Goal: Transaction & Acquisition: Purchase product/service

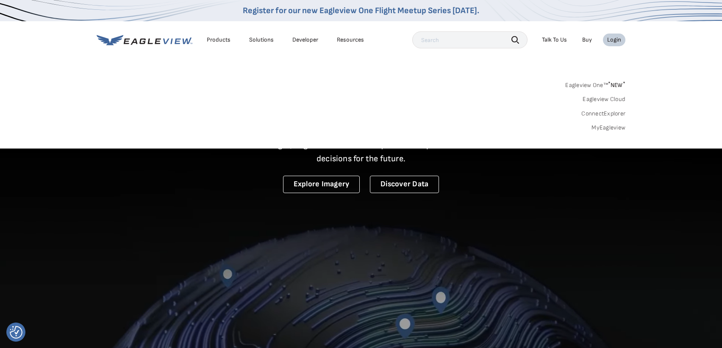
click at [618, 40] on div "Login" at bounding box center [614, 40] width 14 height 8
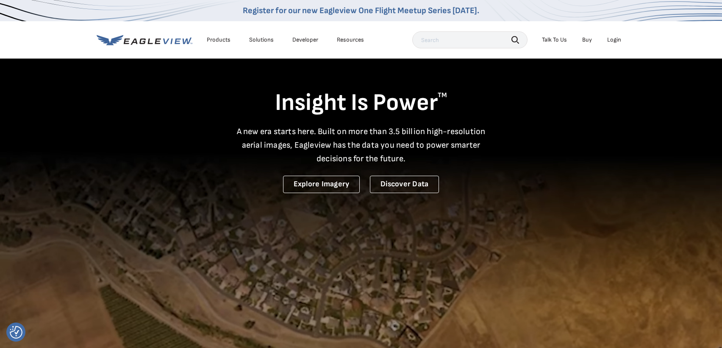
click at [618, 41] on div "Login" at bounding box center [614, 40] width 14 height 8
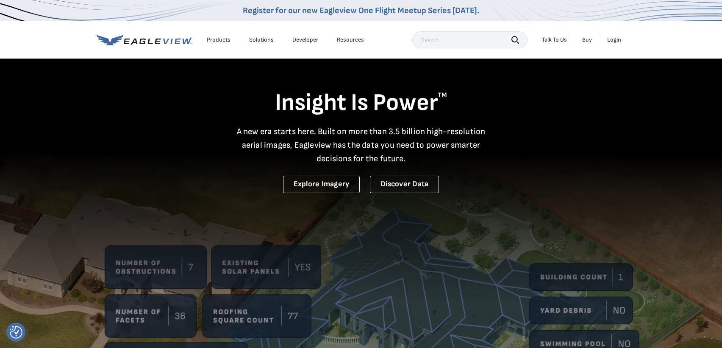
click at [616, 39] on div "Login" at bounding box center [614, 40] width 14 height 8
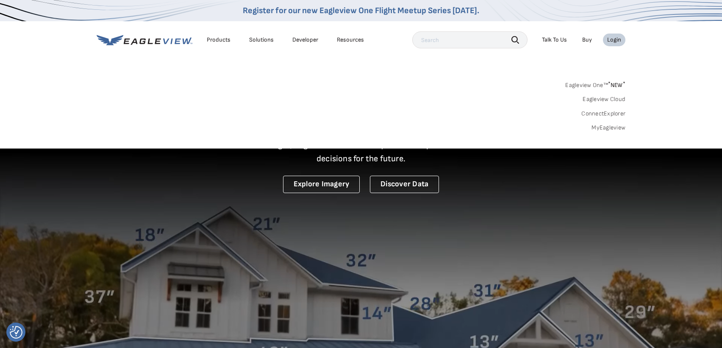
click at [591, 84] on link "Eagleview One™ * NEW *" at bounding box center [595, 84] width 60 height 10
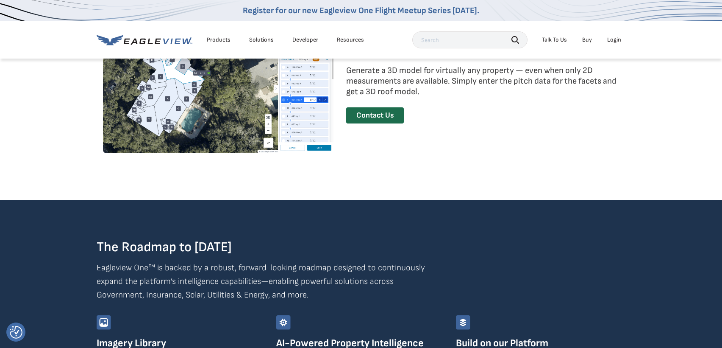
scroll to position [955, 0]
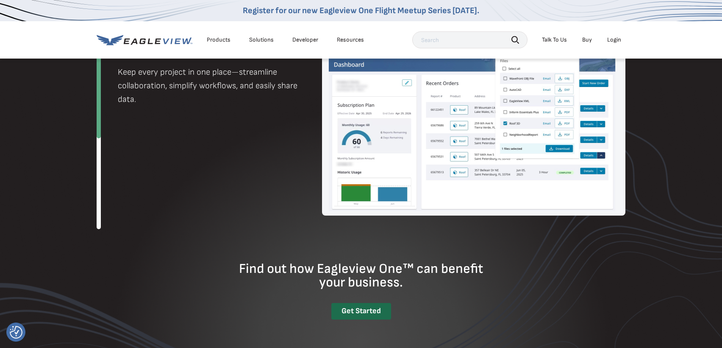
click at [619, 39] on div "Login" at bounding box center [614, 40] width 14 height 8
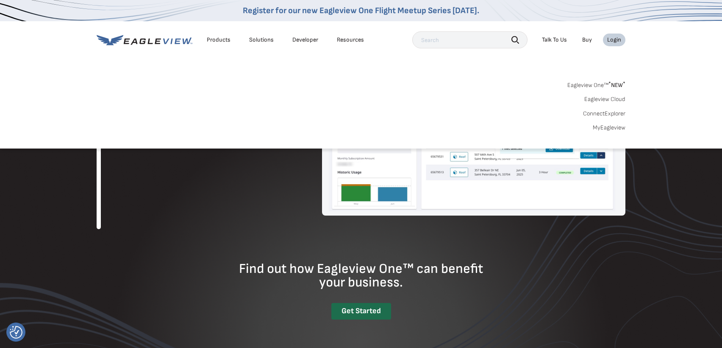
click at [223, 40] on div "Products" at bounding box center [219, 40] width 24 height 8
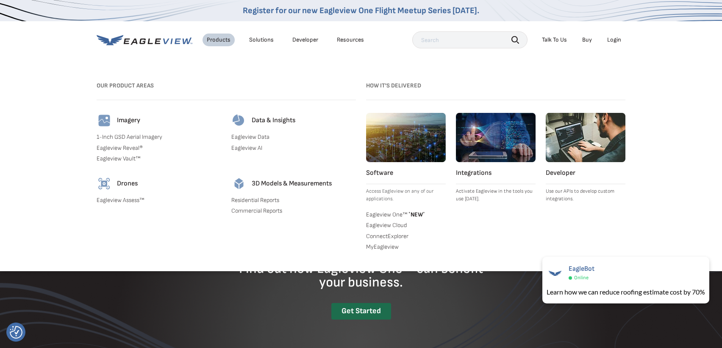
click at [262, 41] on div "Solutions" at bounding box center [261, 40] width 25 height 8
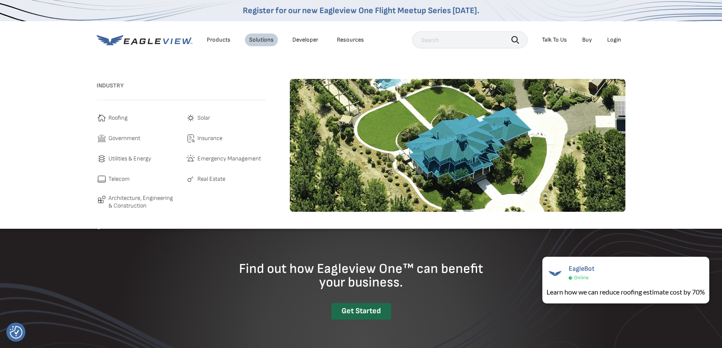
click at [119, 117] on span "Roofing" at bounding box center [118, 118] width 19 height 10
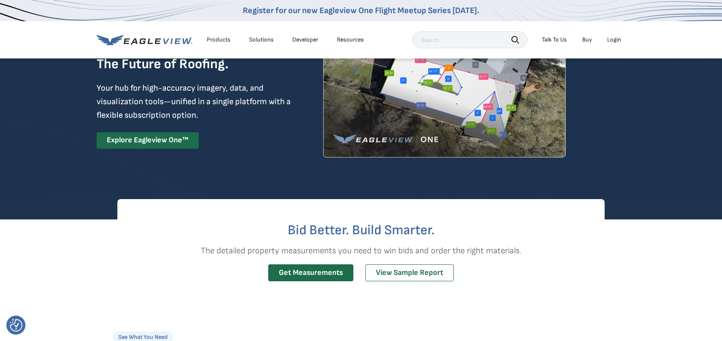
scroll to position [212, 0]
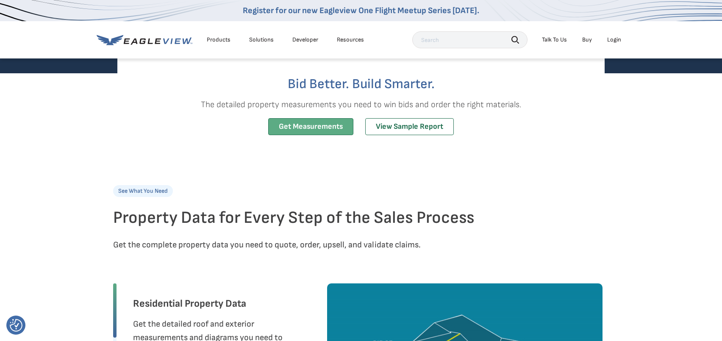
click at [312, 128] on link "Get Measurements" at bounding box center [310, 126] width 85 height 17
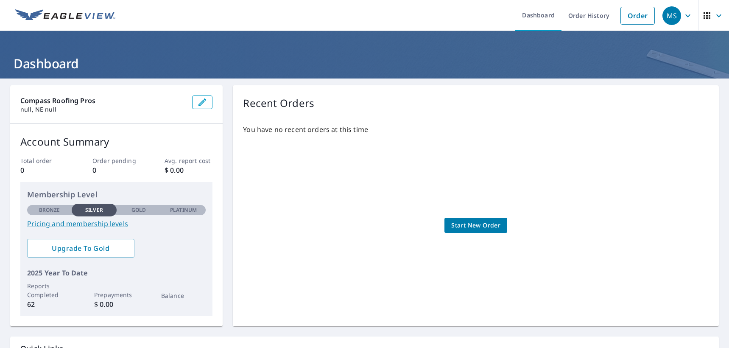
click at [474, 225] on span "Start New Order" at bounding box center [475, 225] width 49 height 11
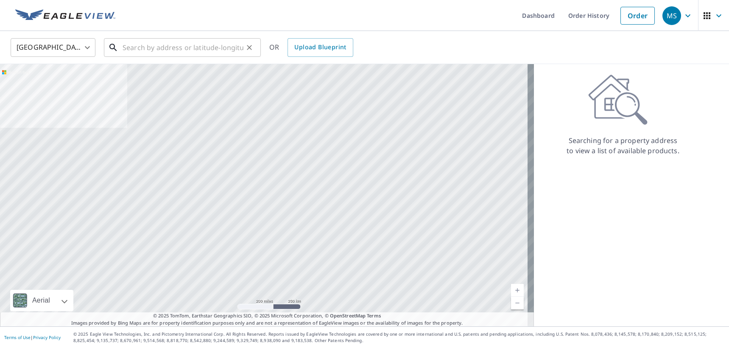
click at [182, 47] on input "text" at bounding box center [183, 48] width 121 height 24
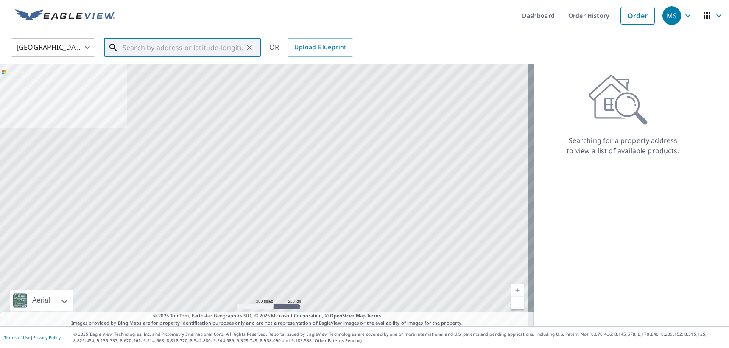
click at [193, 46] on input "text" at bounding box center [183, 48] width 121 height 24
paste input "124 Gregg Place Bellevue, NE 68005"
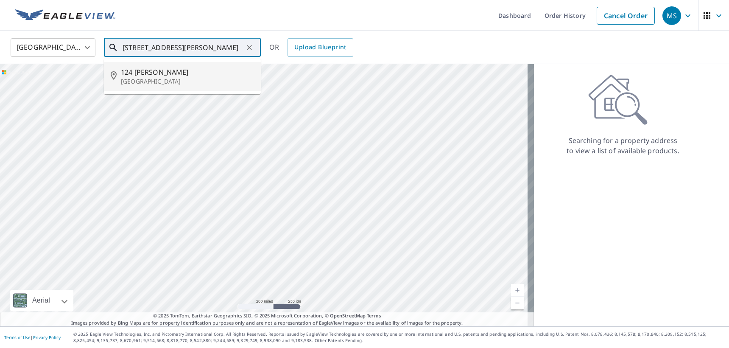
click at [146, 72] on span "124 Gregg Pl" at bounding box center [187, 72] width 133 height 10
type input "124 Gregg Pl Bellevue, NE 68005"
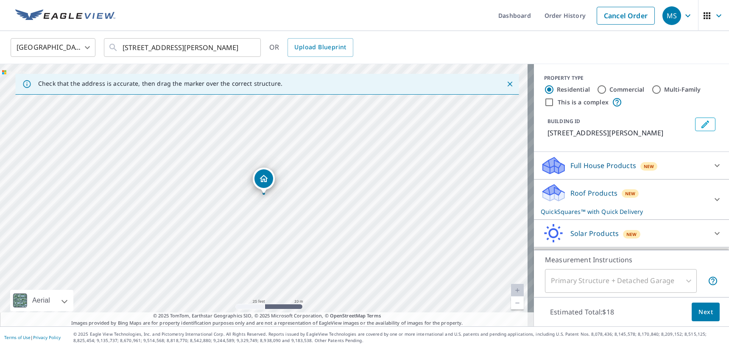
click at [548, 195] on icon at bounding box center [554, 196] width 22 height 10
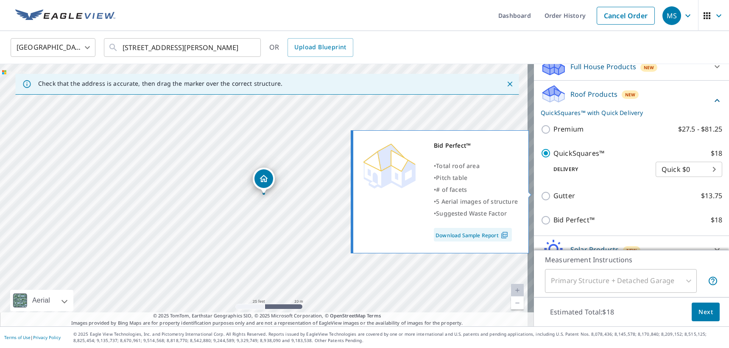
scroll to position [127, 0]
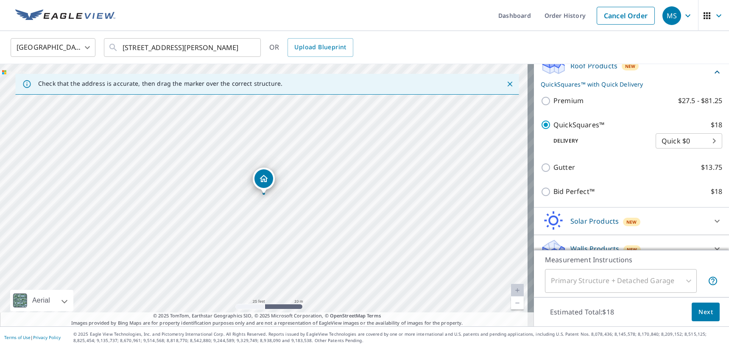
click at [703, 141] on body "MS MS Dashboard Order History Cancel Order MS United States US ​ 124 Gregg Pl B…" at bounding box center [364, 174] width 729 height 348
click at [702, 141] on li "Quick $0" at bounding box center [676, 140] width 67 height 15
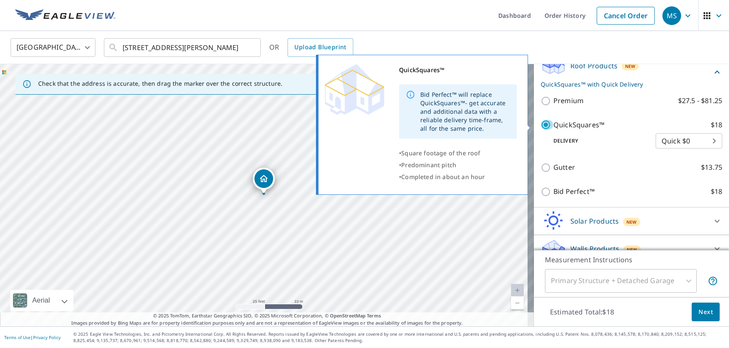
click at [542, 125] on input "QuickSquares™ $18" at bounding box center [546, 125] width 13 height 10
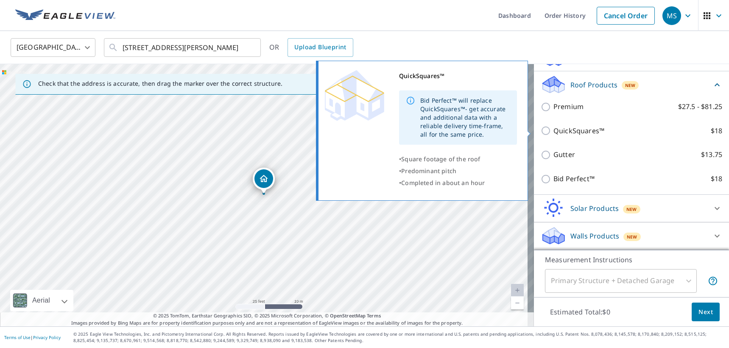
click at [540, 131] on input "QuickSquares™ $18" at bounding box center [546, 130] width 13 height 10
checkbox input "true"
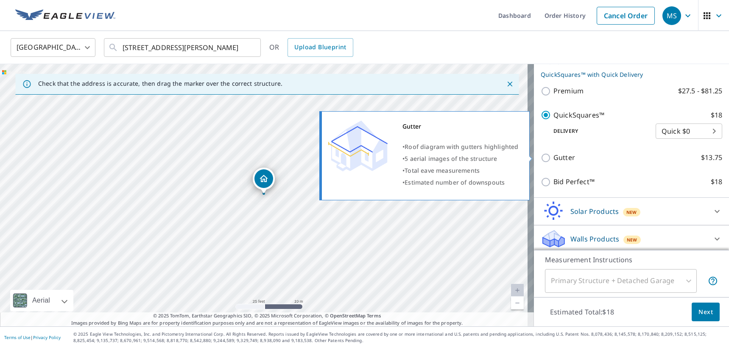
scroll to position [140, 0]
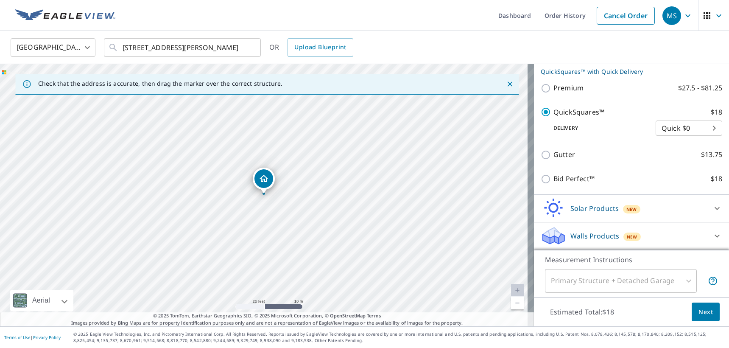
click at [702, 311] on span "Next" at bounding box center [705, 311] width 14 height 11
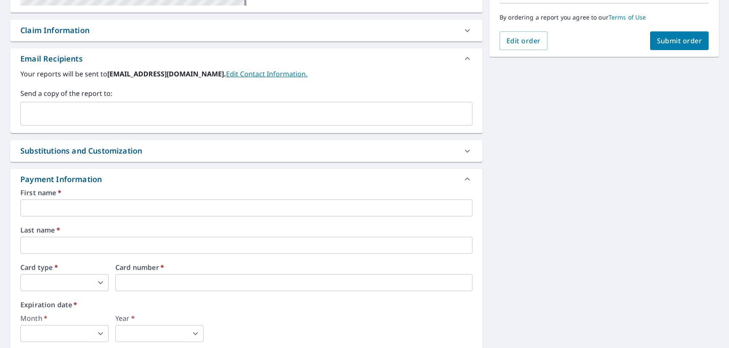
scroll to position [254, 0]
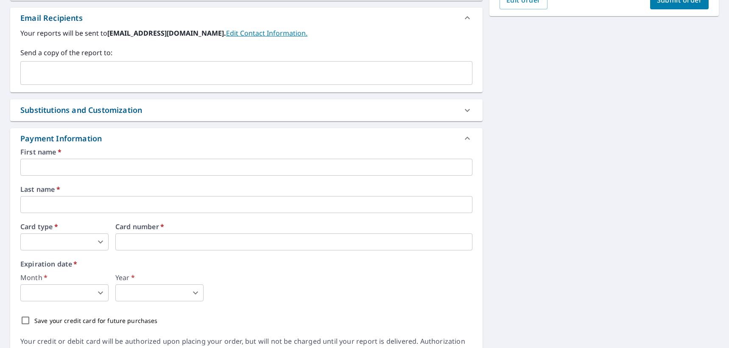
click at [111, 76] on input "text" at bounding box center [240, 73] width 432 height 16
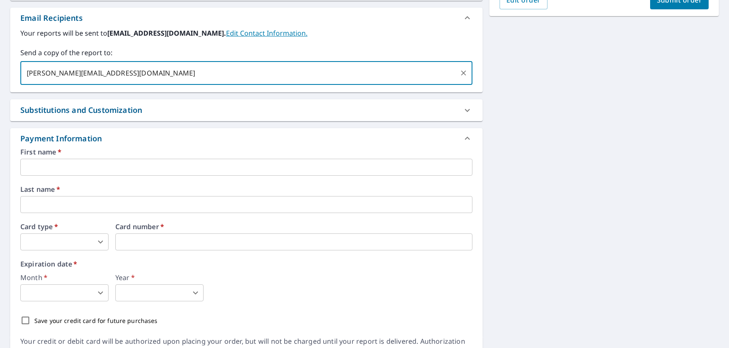
type input "cody@compassrp.com"
click at [96, 172] on input "text" at bounding box center [246, 167] width 452 height 17
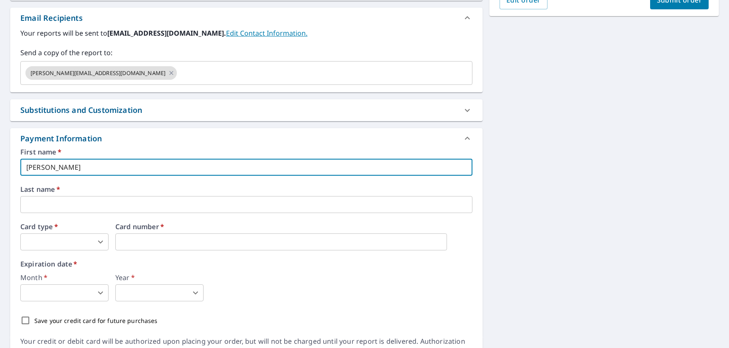
type input "Michael"
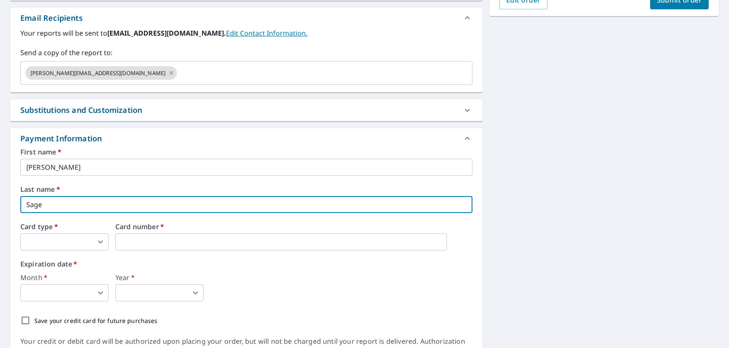
type input "Sage"
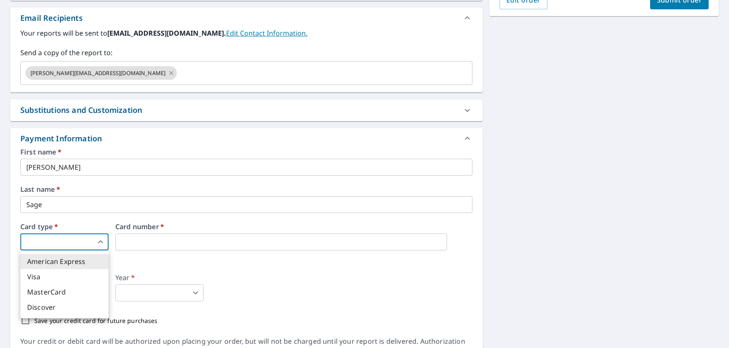
click at [99, 242] on body "MS MS Dashboard Order History Cancel Order MS Dashboard / Finalize Order Finali…" at bounding box center [364, 174] width 729 height 348
click at [57, 289] on li "MasterCard" at bounding box center [64, 291] width 88 height 15
type input "3"
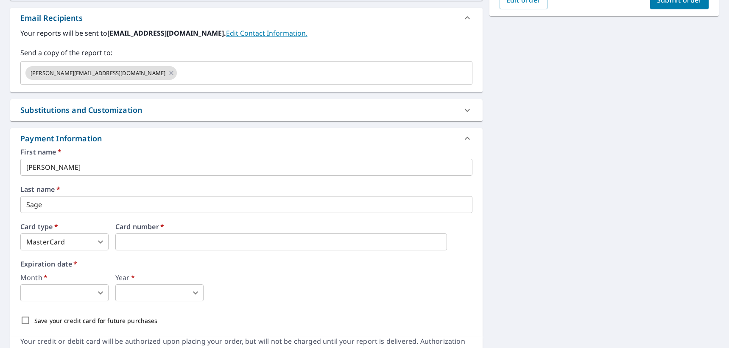
click at [63, 290] on body "MS MS Dashboard Order History Cancel Order MS Dashboard / Finalize Order Finali…" at bounding box center [364, 174] width 729 height 348
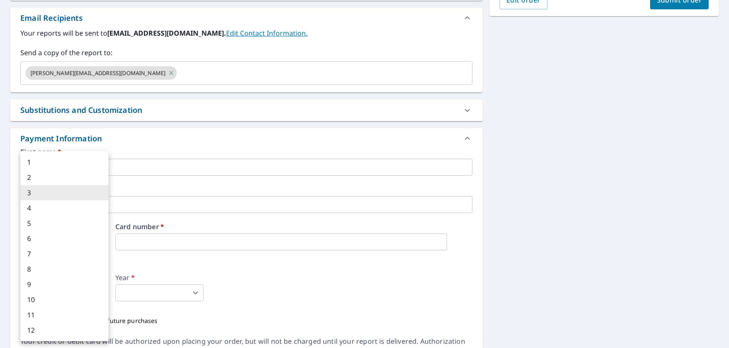
click at [167, 269] on div at bounding box center [364, 174] width 729 height 348
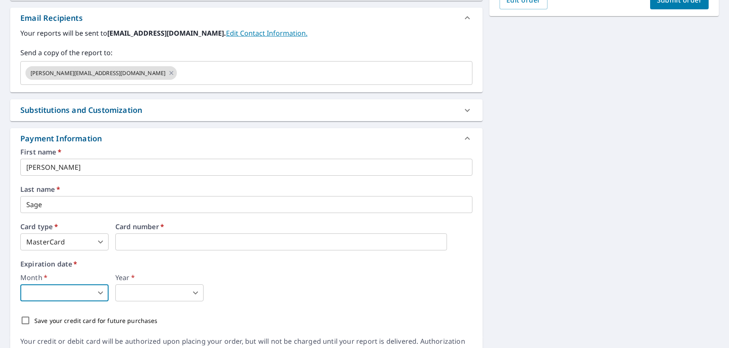
click at [53, 290] on body "MS MS Dashboard Order History Cancel Order MS Dashboard / Finalize Order Finali…" at bounding box center [364, 174] width 729 height 348
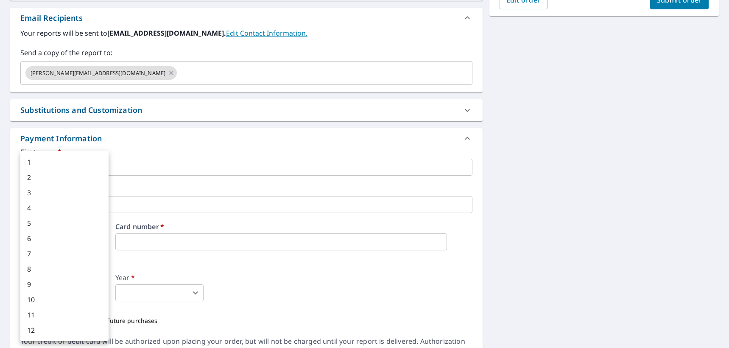
click at [50, 159] on li "1" at bounding box center [64, 161] width 88 height 15
type input "1"
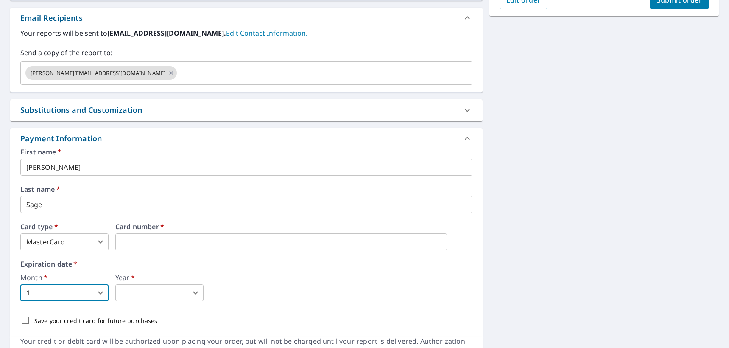
click at [176, 298] on body "MS MS Dashboard Order History Cancel Order MS Dashboard / Finalize Order Finali…" at bounding box center [364, 174] width 729 height 348
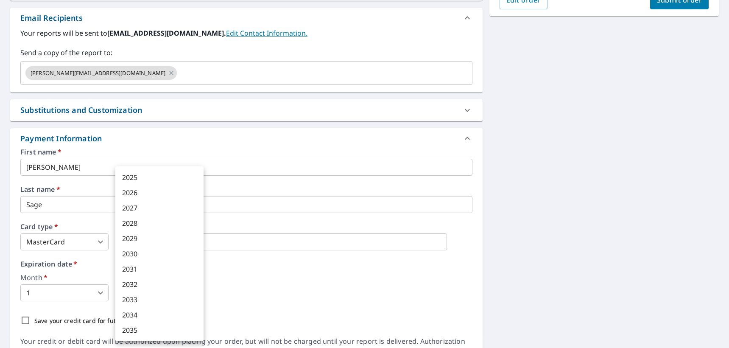
click at [137, 252] on li "2030" at bounding box center [159, 253] width 88 height 15
type input "2030"
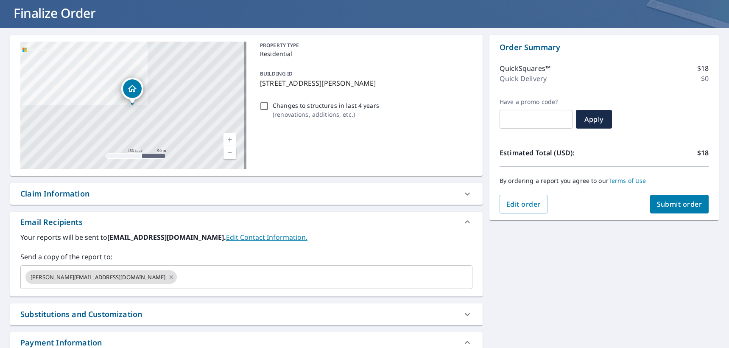
scroll to position [170, 0]
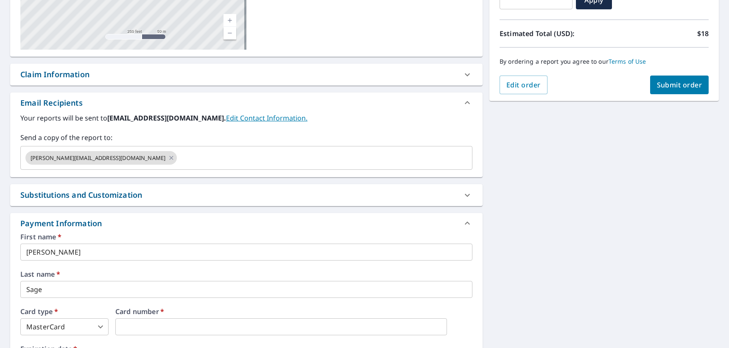
click at [676, 86] on span "Submit order" at bounding box center [679, 84] width 45 height 9
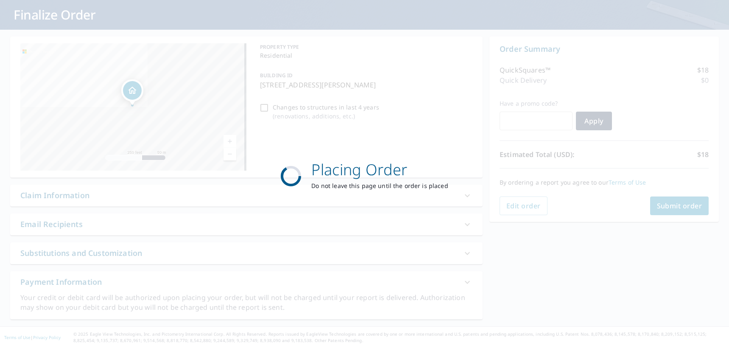
scroll to position [0, 0]
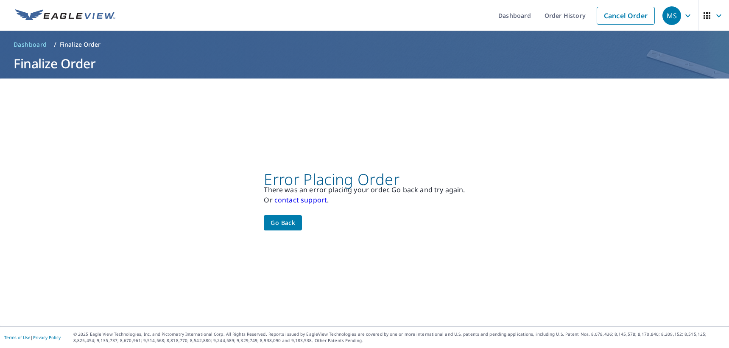
click at [288, 198] on link "contact support" at bounding box center [300, 199] width 53 height 9
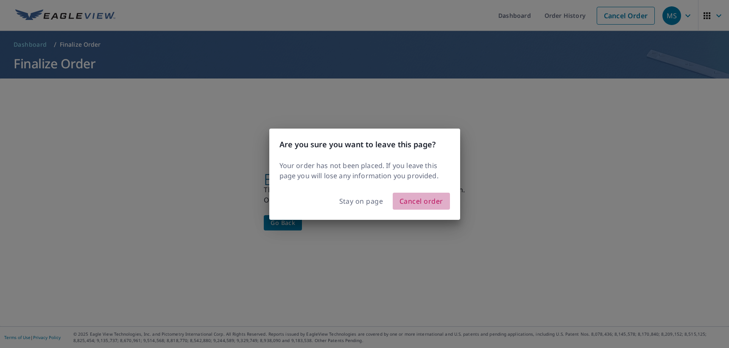
click at [429, 200] on span "Cancel order" at bounding box center [421, 201] width 44 height 12
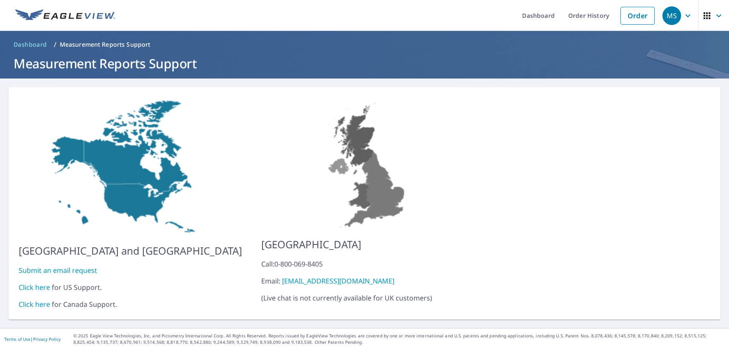
click at [41, 282] on link "Click here" at bounding box center [34, 286] width 31 height 9
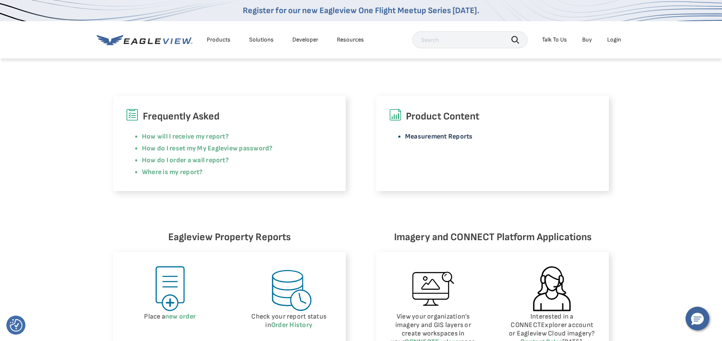
click at [448, 138] on link "Measurement Reports" at bounding box center [439, 137] width 68 height 8
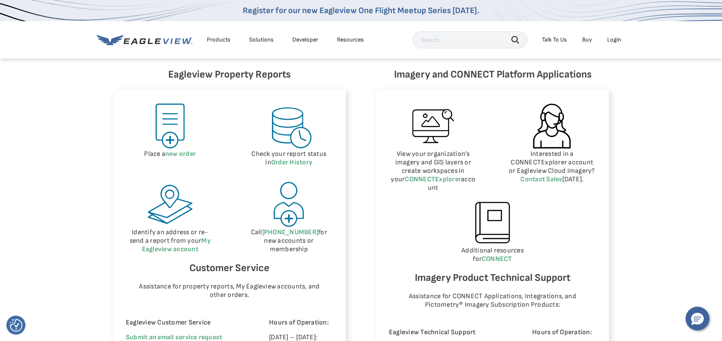
scroll to position [382, 0]
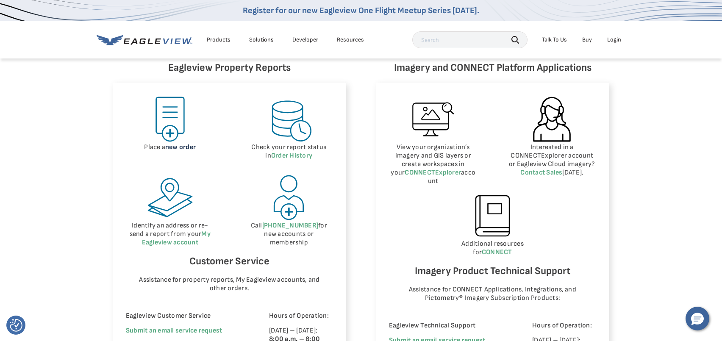
click at [176, 148] on link "new order" at bounding box center [180, 147] width 31 height 8
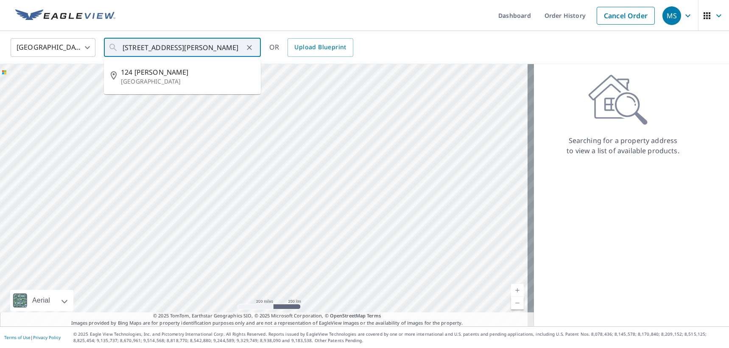
type input "[STREET_ADDRESS][PERSON_NAME]"
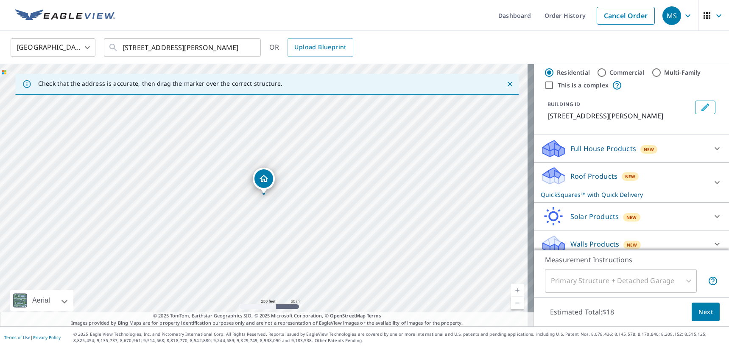
scroll to position [25, 0]
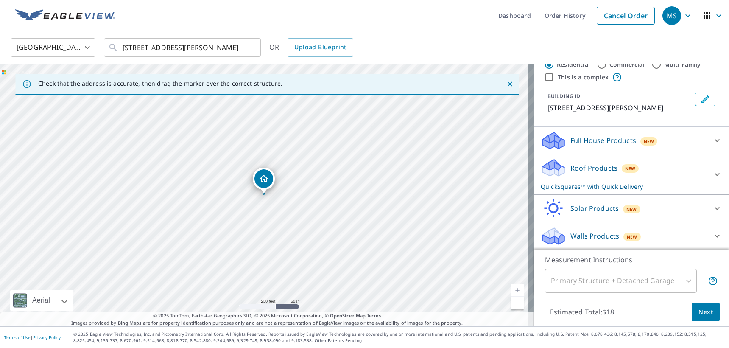
click at [712, 173] on icon at bounding box center [717, 174] width 10 height 10
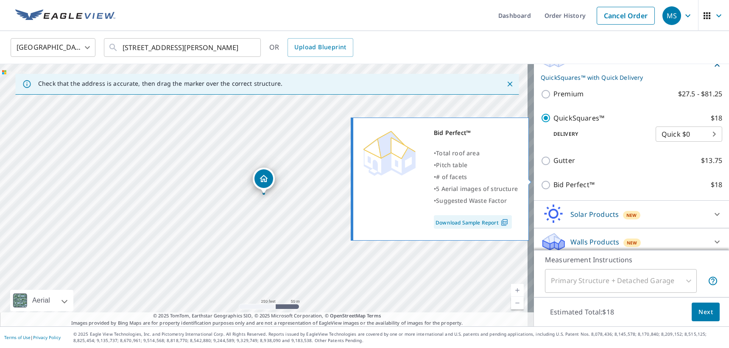
scroll to position [140, 0]
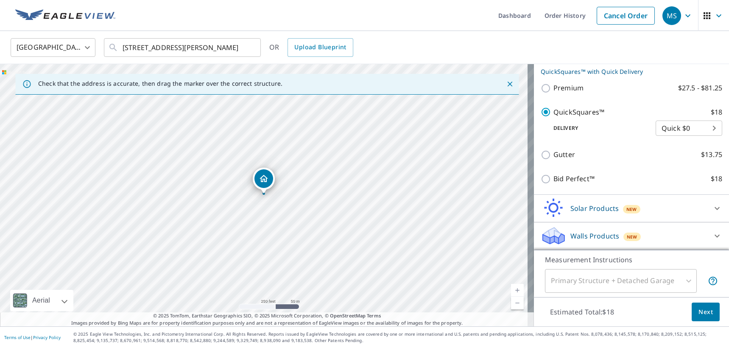
click at [678, 128] on body "MS MS Dashboard Order History Cancel Order MS [GEOGRAPHIC_DATA] [GEOGRAPHIC_DAT…" at bounding box center [364, 174] width 729 height 348
click at [678, 128] on li "Quick $0" at bounding box center [676, 127] width 67 height 15
click at [678, 128] on li "Quick $0" at bounding box center [668, 128] width 50 height 8
click at [678, 128] on body "MS MS Dashboard Order History Cancel Order MS [GEOGRAPHIC_DATA] [GEOGRAPHIC_DAT…" at bounding box center [364, 174] width 729 height 348
click at [678, 128] on li "Quick $0" at bounding box center [676, 127] width 67 height 15
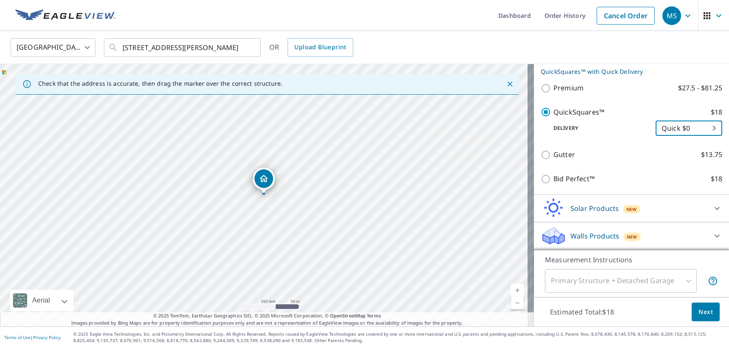
click at [265, 196] on div "[STREET_ADDRESS][PERSON_NAME]" at bounding box center [267, 195] width 534 height 262
drag, startPoint x: 303, startPoint y: 147, endPoint x: 309, endPoint y: 192, distance: 44.8
click at [325, 188] on div "[STREET_ADDRESS][PERSON_NAME]" at bounding box center [267, 195] width 534 height 262
